Goal: Task Accomplishment & Management: Complete application form

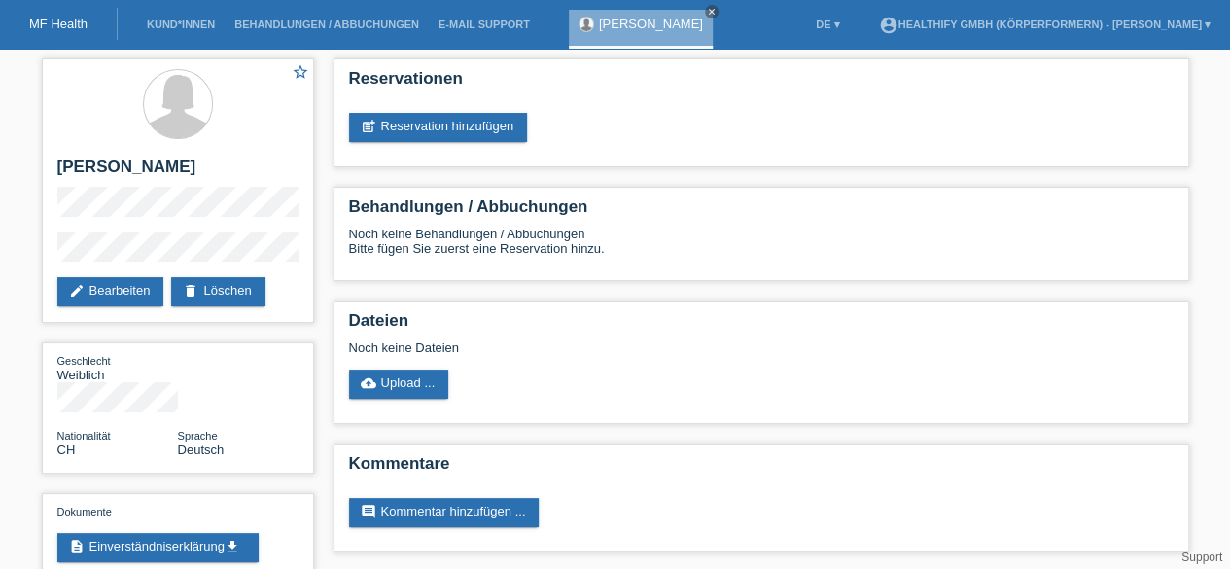
click at [66, 26] on link "MF Health" at bounding box center [58, 24] width 58 height 15
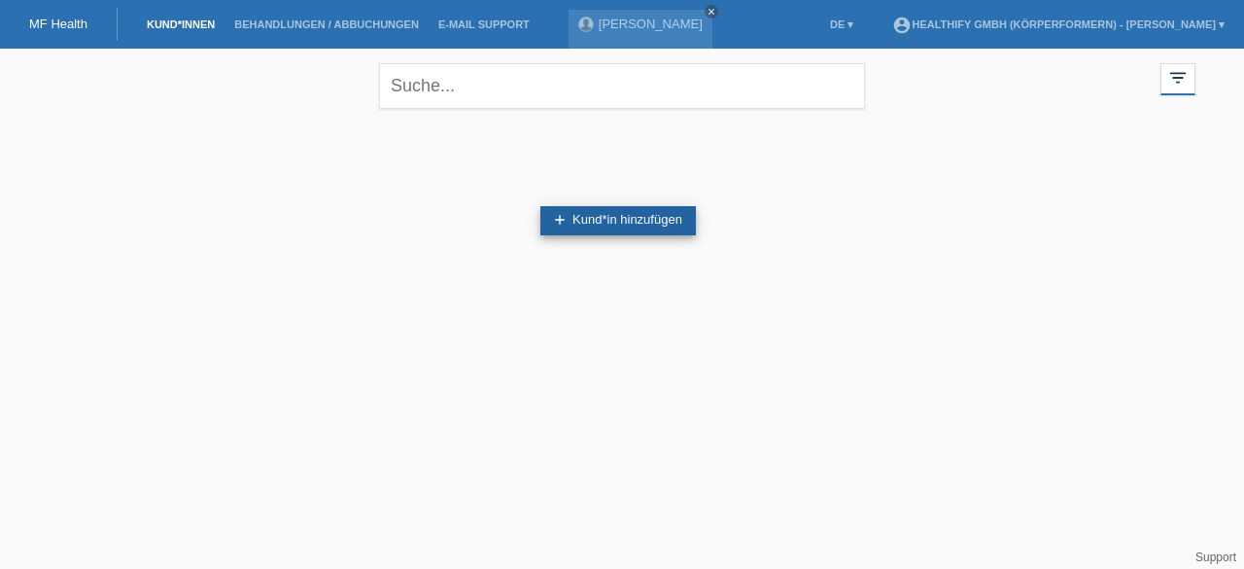
click at [572, 227] on link "add Kund*in hinzufügen" at bounding box center [619, 220] width 156 height 29
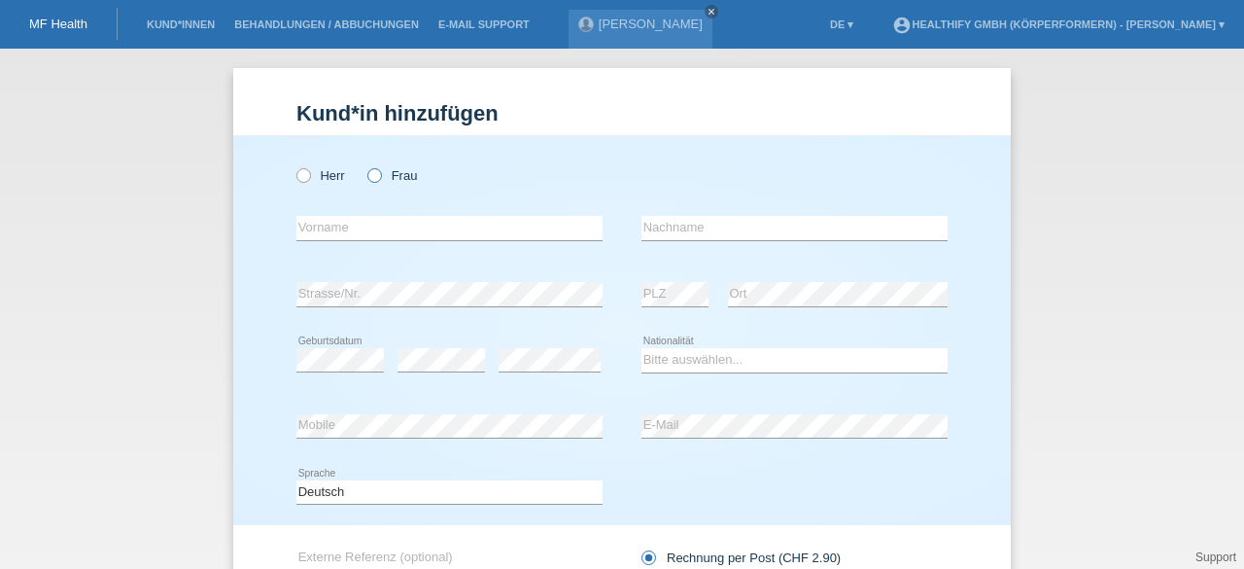
click at [365, 165] on icon at bounding box center [365, 165] width 0 height 0
click at [374, 174] on input "Frau" at bounding box center [373, 174] width 13 height 13
radio input "true"
click at [356, 225] on input "text" at bounding box center [450, 228] width 306 height 24
type input "Valeria"
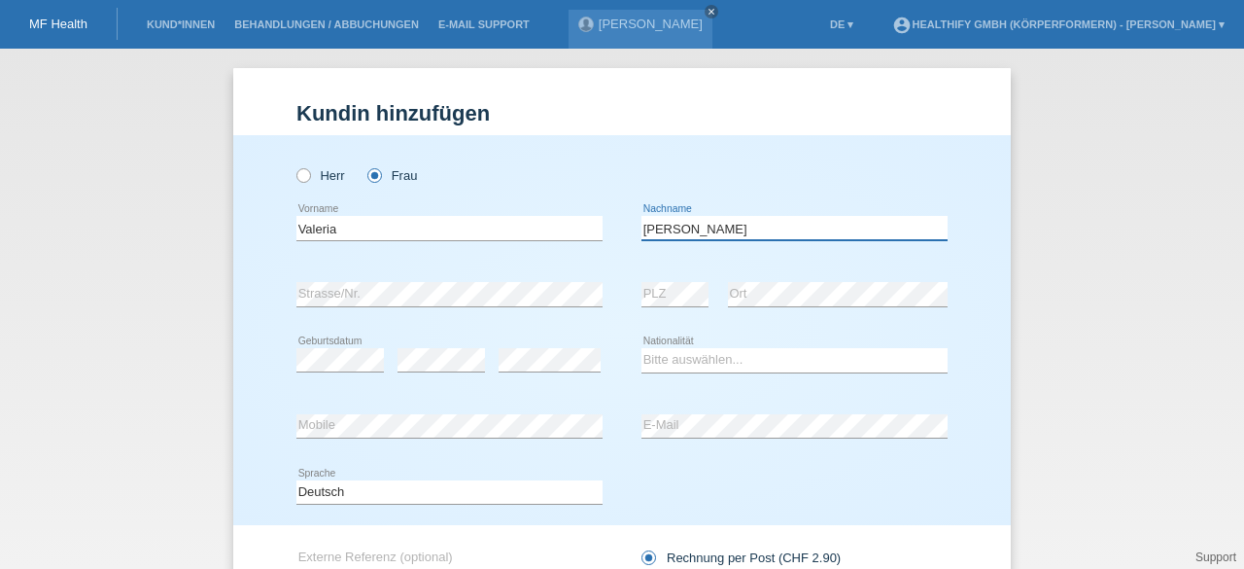
type input "[PERSON_NAME]"
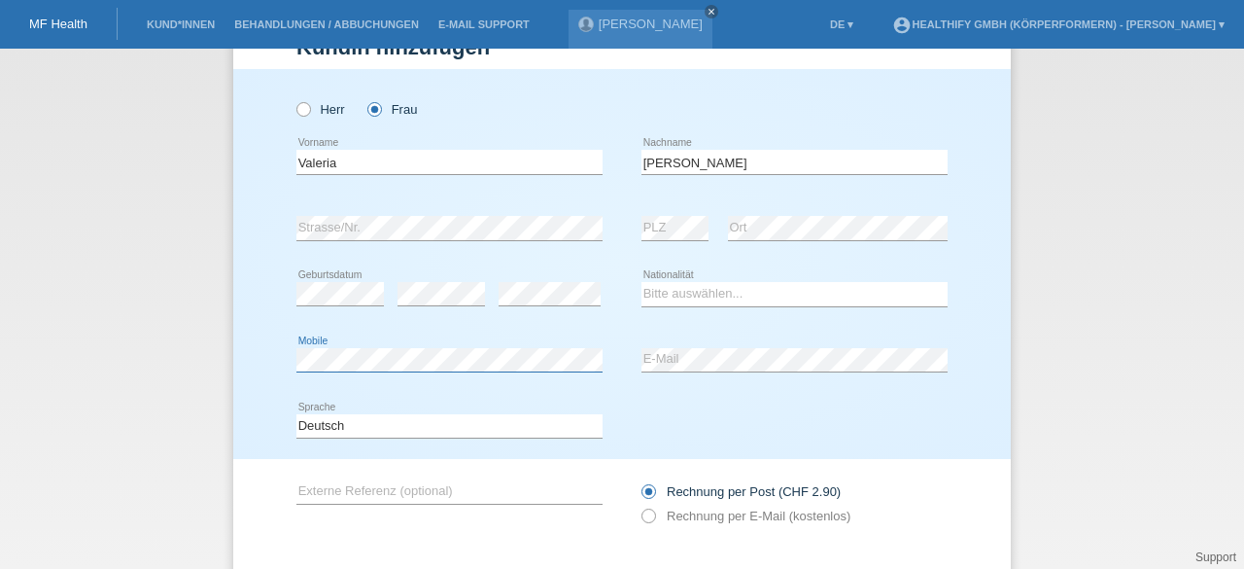
scroll to position [49, 0]
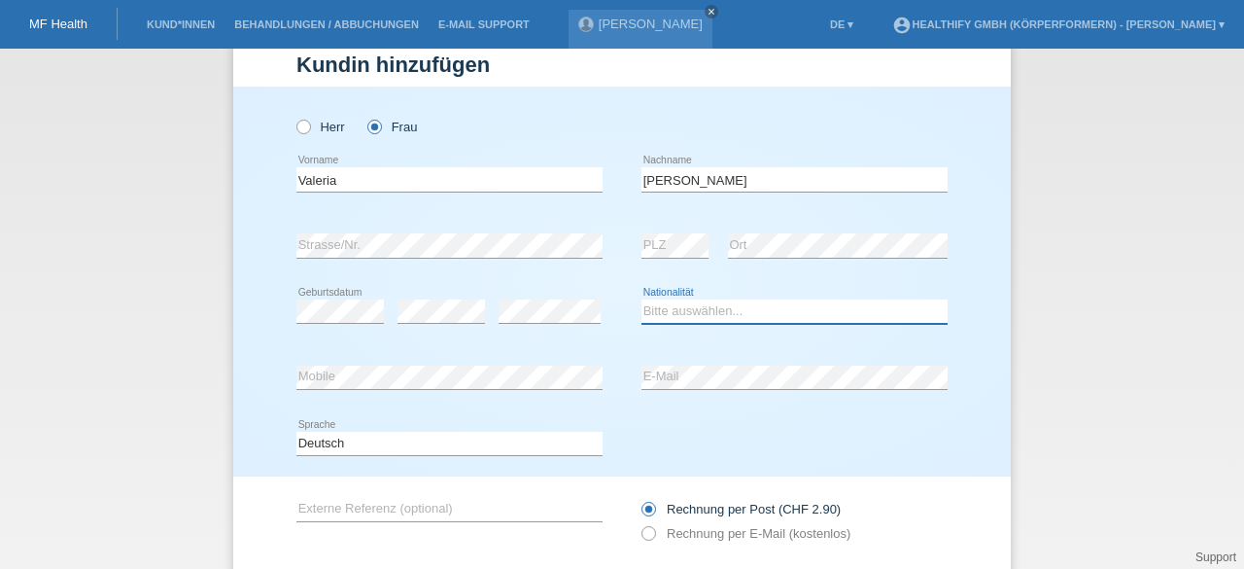
click at [705, 312] on select "Bitte auswählen... [GEOGRAPHIC_DATA] [GEOGRAPHIC_DATA] [GEOGRAPHIC_DATA] [GEOGR…" at bounding box center [795, 310] width 306 height 23
select select "CH"
click at [642, 299] on select "Bitte auswählen... Schweiz Deutschland Liechtenstein Österreich ------------ Af…" at bounding box center [795, 310] width 306 height 23
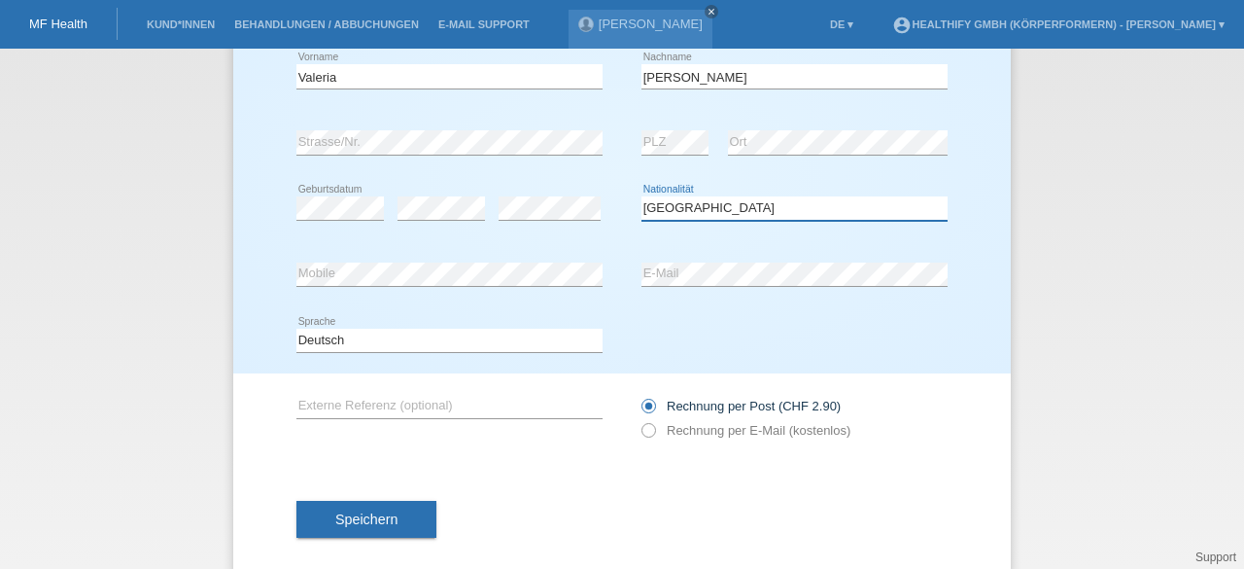
scroll to position [0, 0]
